Goal: Information Seeking & Learning: Learn about a topic

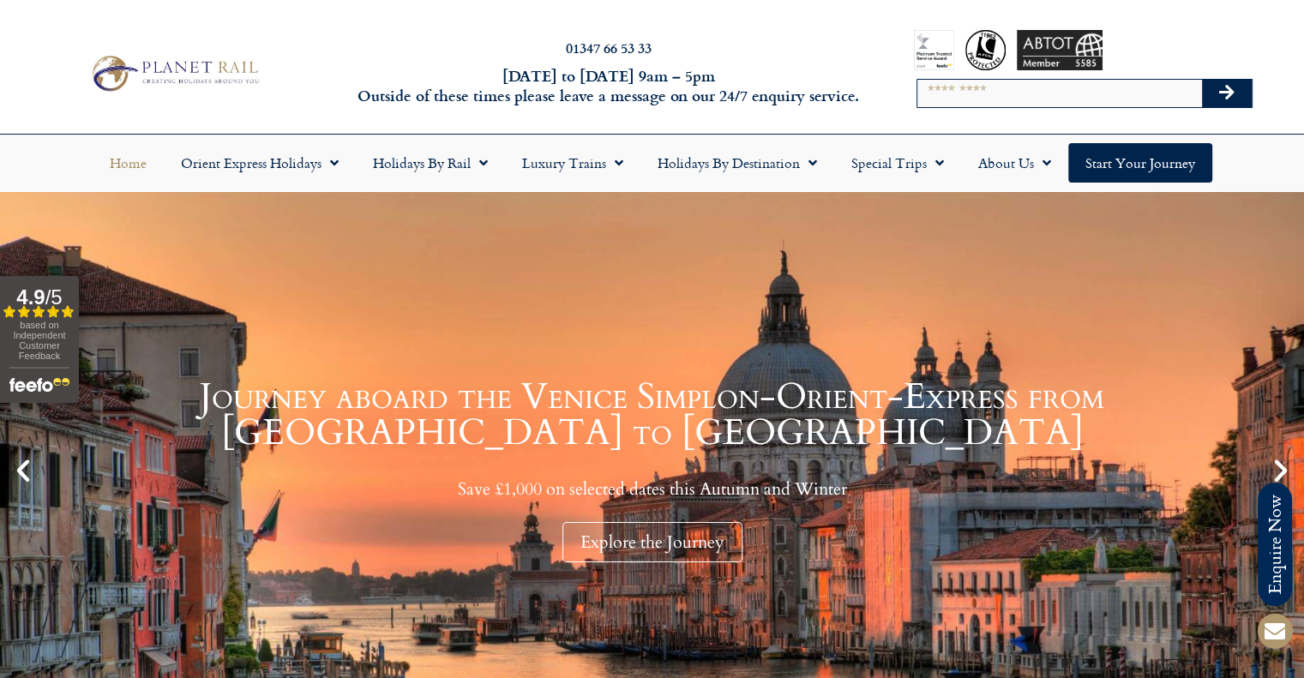
click at [978, 94] on input "Search" at bounding box center [1059, 93] width 285 height 27
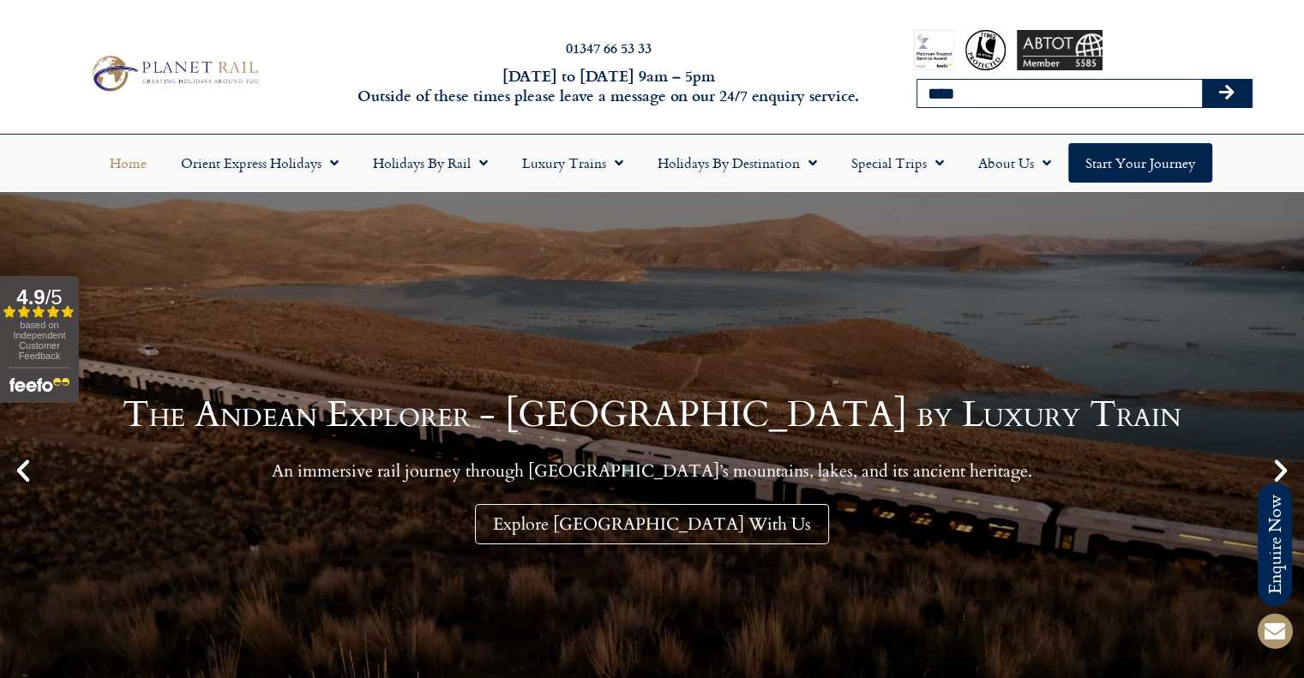
type input "**********"
click at [1221, 88] on icon "Search" at bounding box center [1226, 92] width 15 height 17
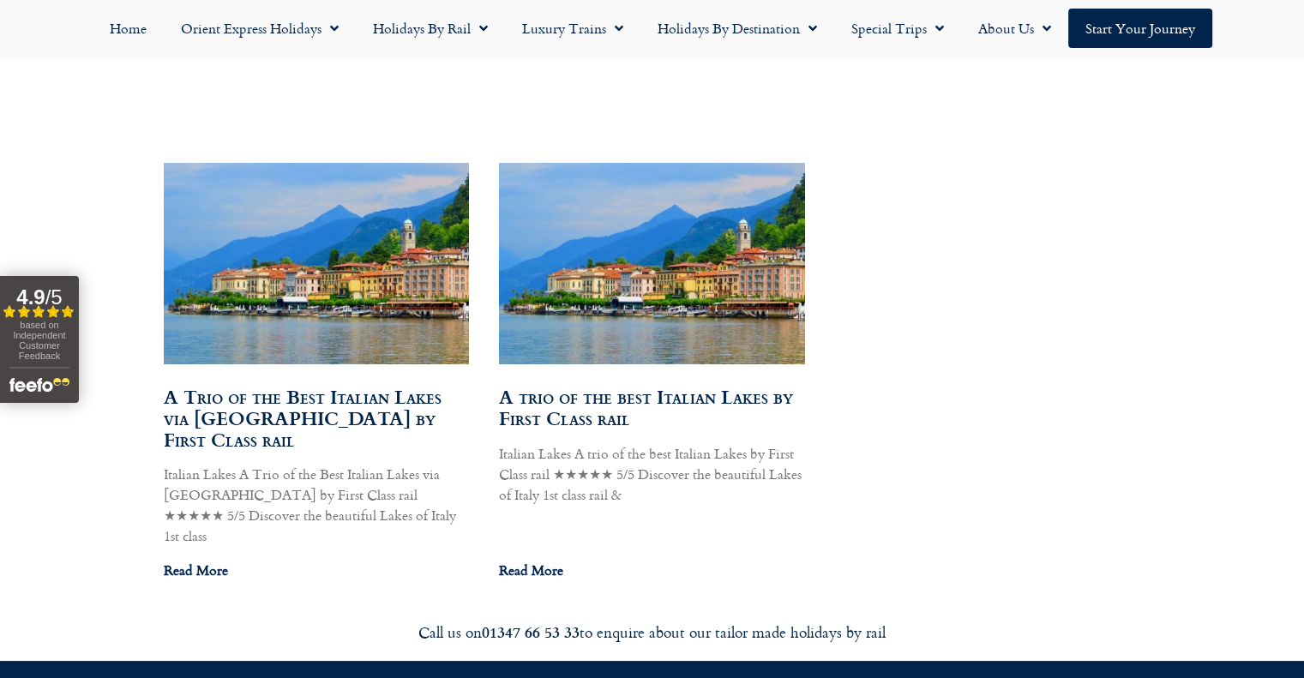
scroll to position [943, 0]
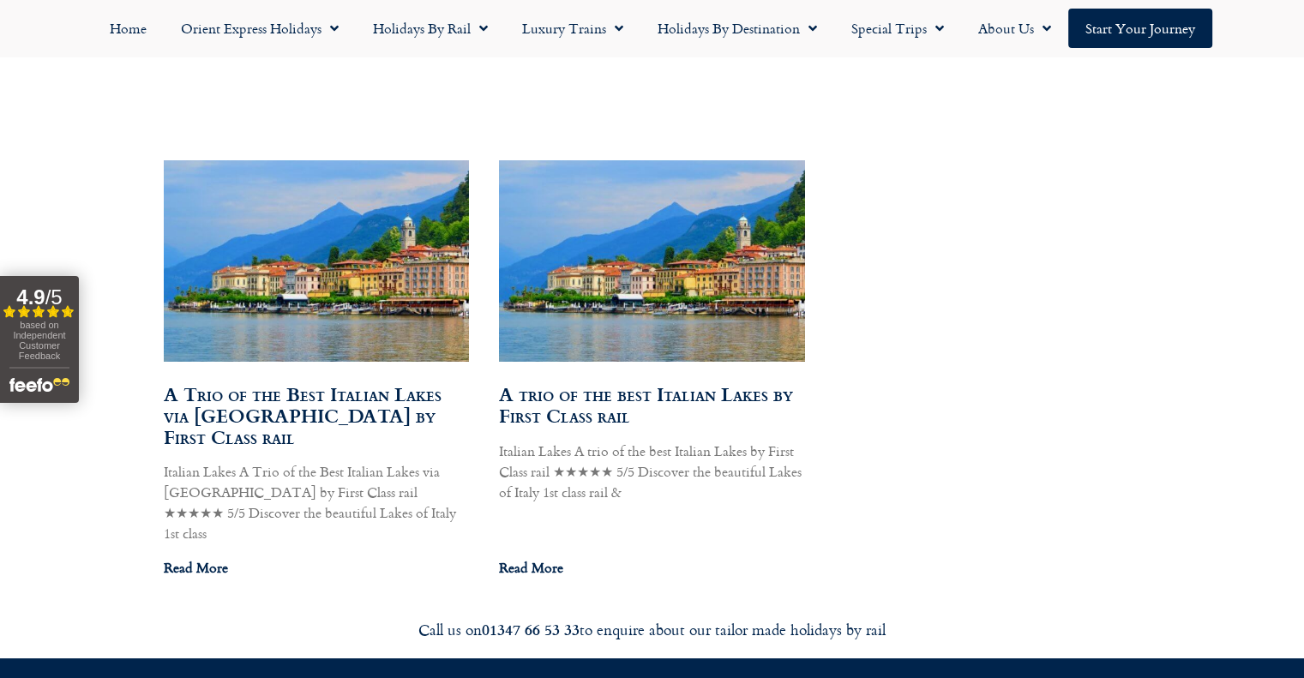
click at [561, 419] on link "A trio of the best Italian Lakes by First Class rail" at bounding box center [646, 405] width 294 height 50
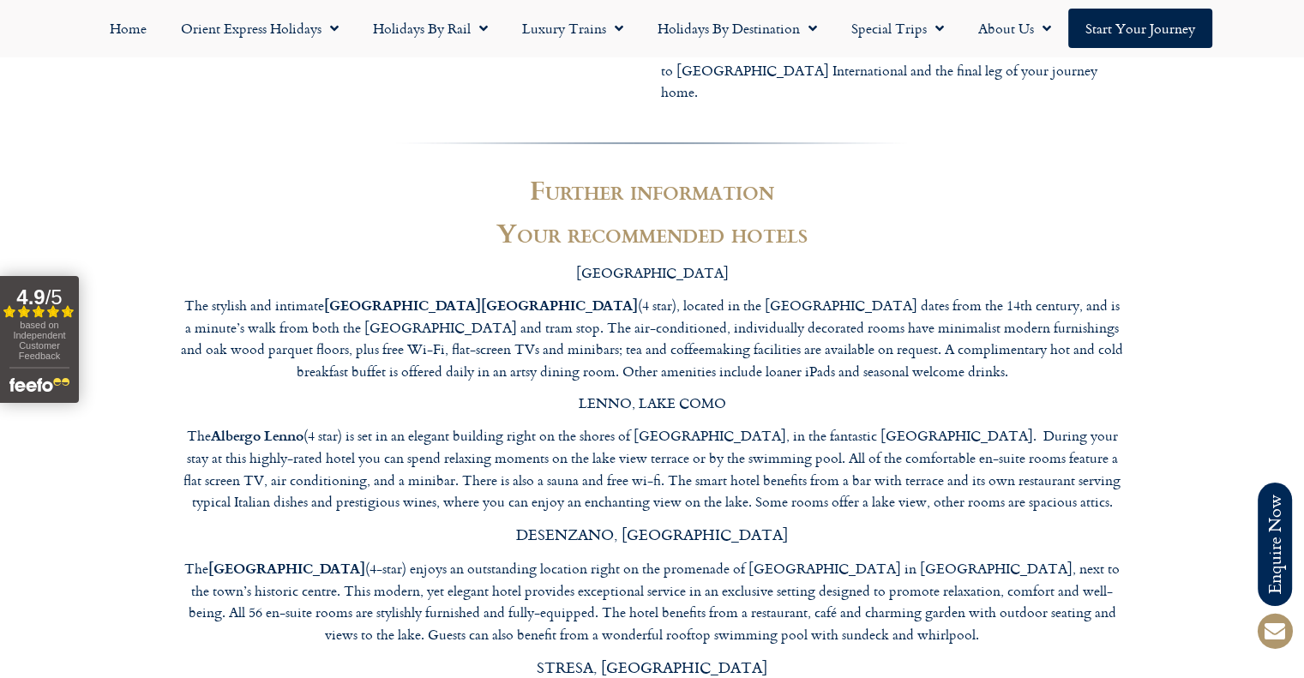
scroll to position [7173, 0]
